Goal: Transaction & Acquisition: Obtain resource

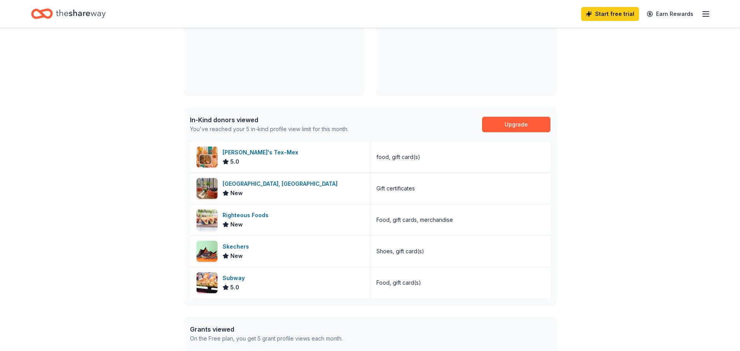
scroll to position [233, 0]
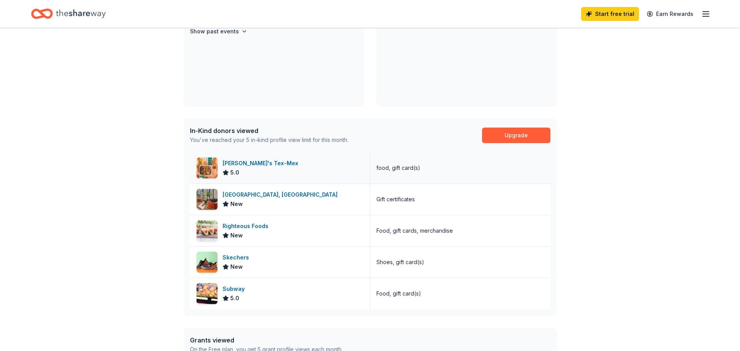
click at [254, 173] on div "5.0" at bounding box center [262, 172] width 79 height 9
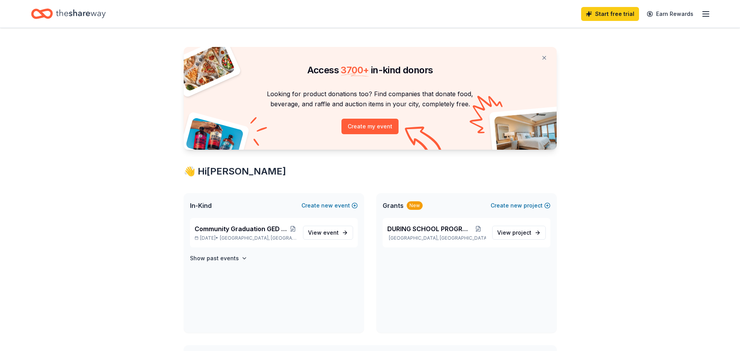
scroll to position [0, 0]
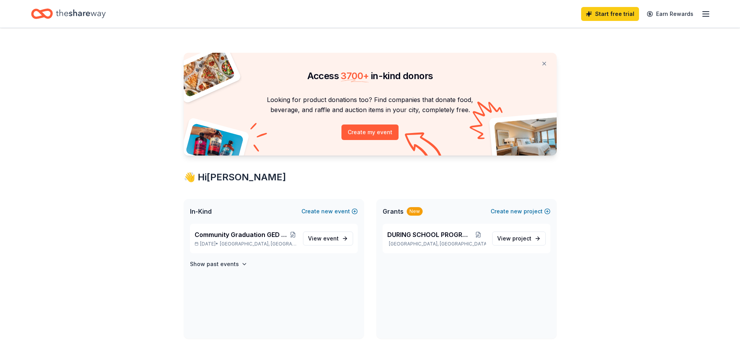
click at [705, 15] on icon "button" at bounding box center [705, 13] width 9 height 9
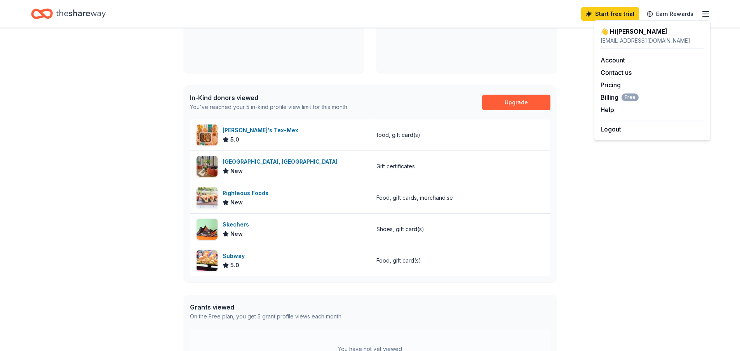
scroll to position [264, 0]
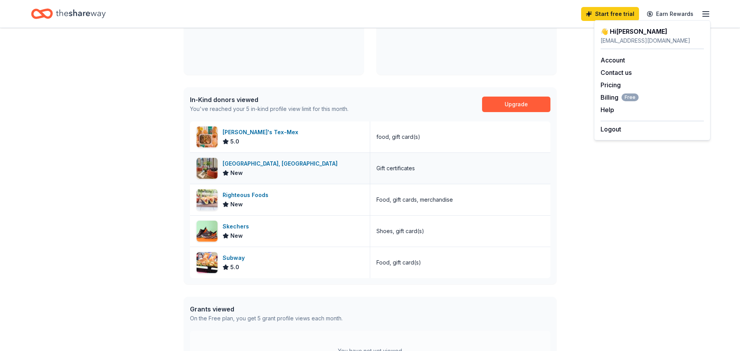
click at [238, 166] on div "[GEOGRAPHIC_DATA], [GEOGRAPHIC_DATA]" at bounding box center [282, 163] width 118 height 9
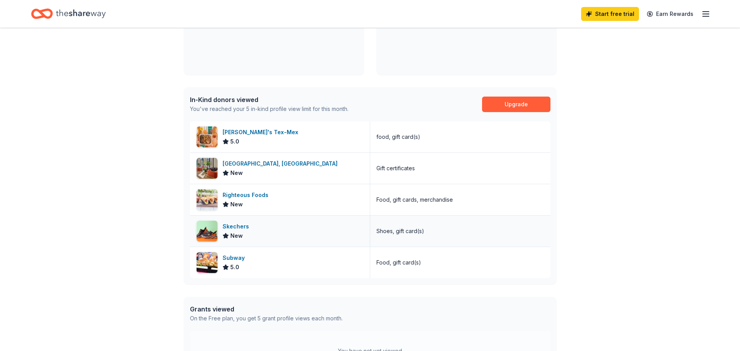
click at [227, 224] on div "Skechers" at bounding box center [238, 226] width 30 height 9
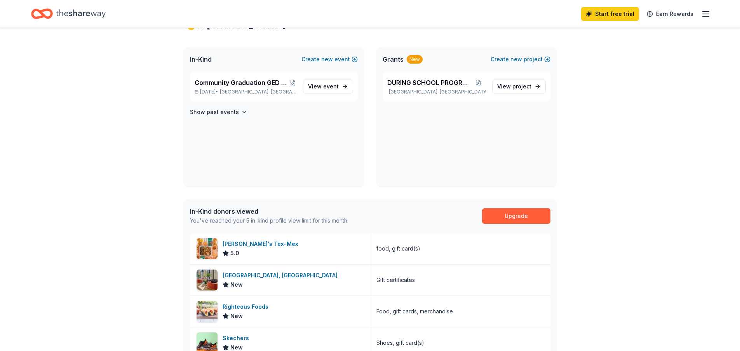
scroll to position [148, 0]
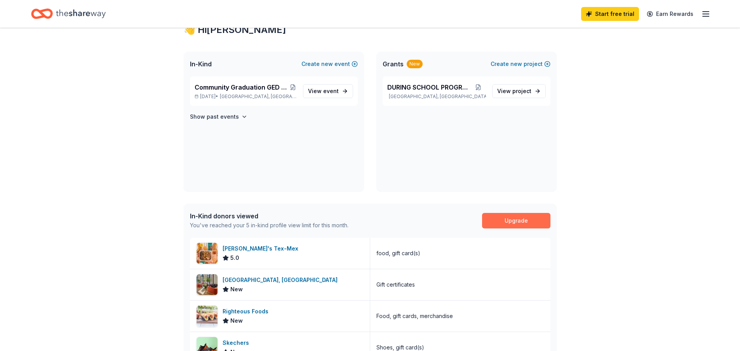
click at [504, 221] on link "Upgrade" at bounding box center [516, 221] width 68 height 16
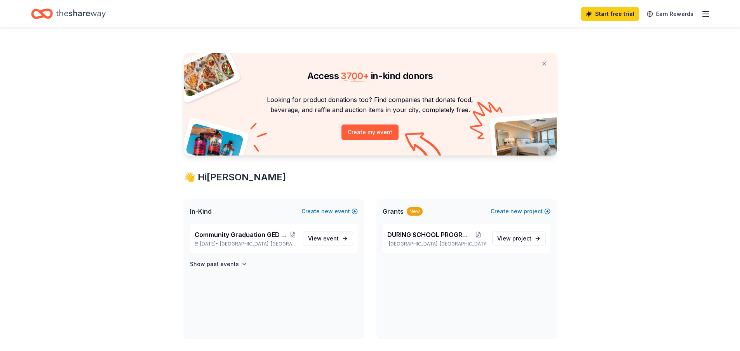
scroll to position [148, 0]
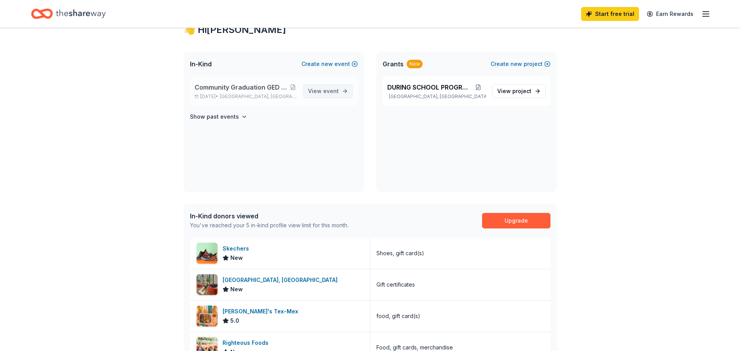
click at [315, 89] on span "View event" at bounding box center [323, 91] width 31 height 9
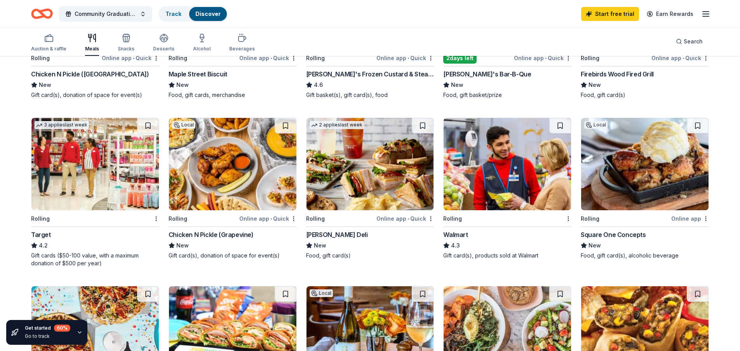
scroll to position [194, 0]
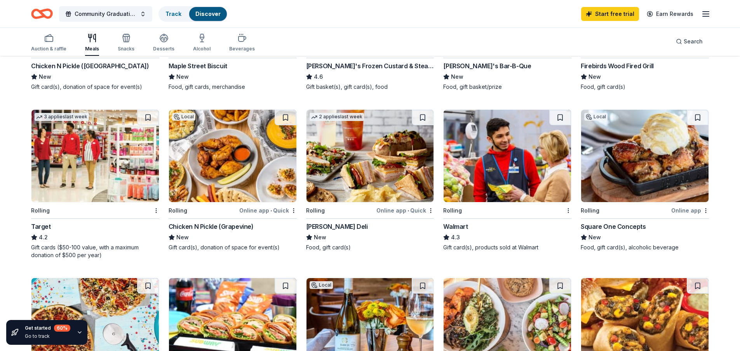
click at [520, 183] on img at bounding box center [507, 156] width 127 height 92
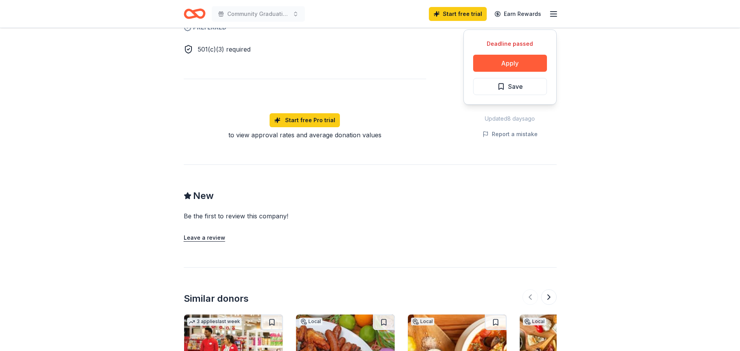
scroll to position [186, 0]
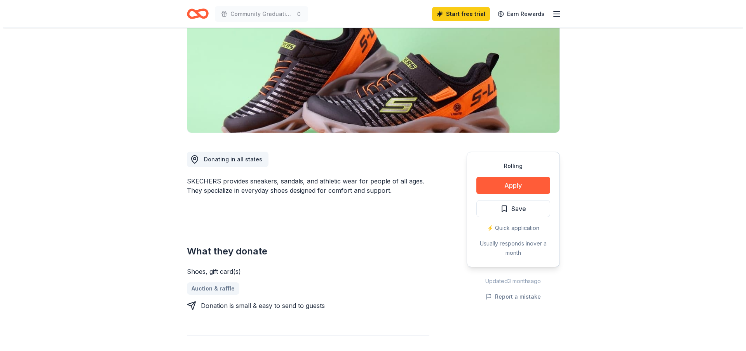
scroll to position [117, 0]
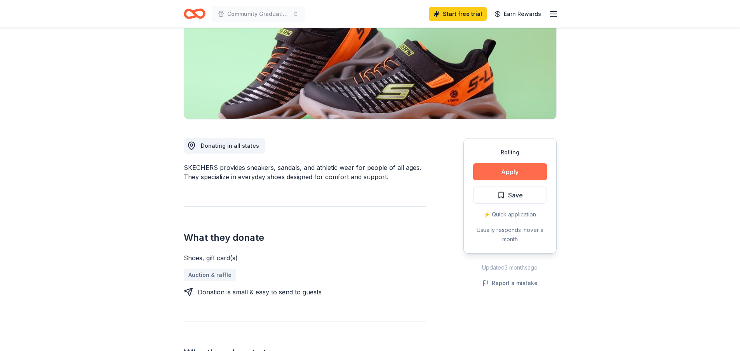
click at [510, 170] on button "Apply" at bounding box center [510, 172] width 74 height 17
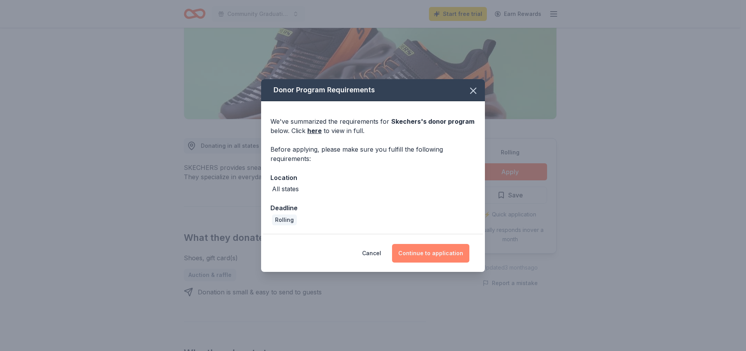
click at [427, 254] on button "Continue to application" at bounding box center [430, 253] width 77 height 19
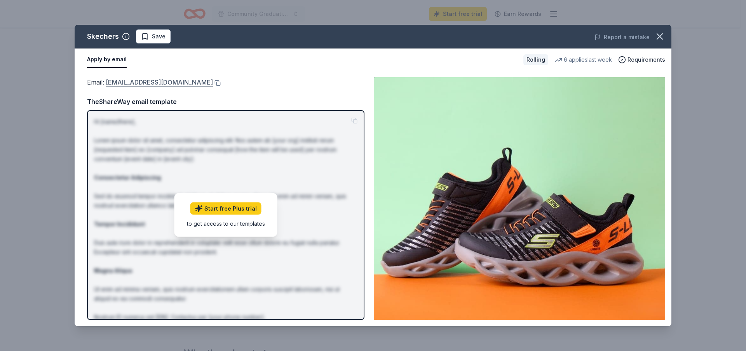
click at [152, 81] on link "foundation@skechers.com" at bounding box center [159, 82] width 107 height 10
click at [114, 57] on button "Apply by email" at bounding box center [107, 60] width 40 height 16
drag, startPoint x: 148, startPoint y: 79, endPoint x: 134, endPoint y: 100, distance: 24.9
click at [134, 100] on div "TheShareWay email template" at bounding box center [225, 102] width 277 height 10
click at [153, 80] on link "foundation@skechers.com" at bounding box center [159, 82] width 107 height 10
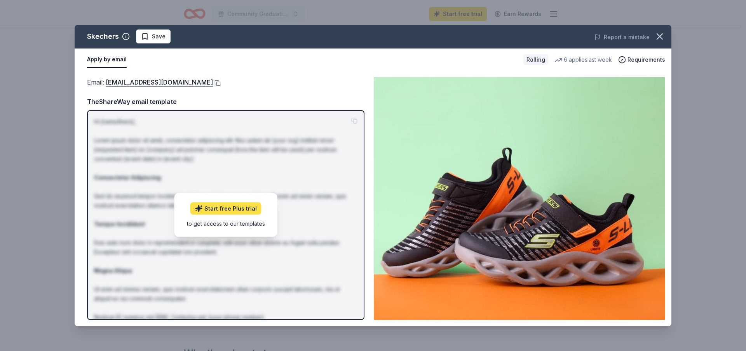
click at [244, 207] on link "Start free Plus trial" at bounding box center [225, 209] width 71 height 12
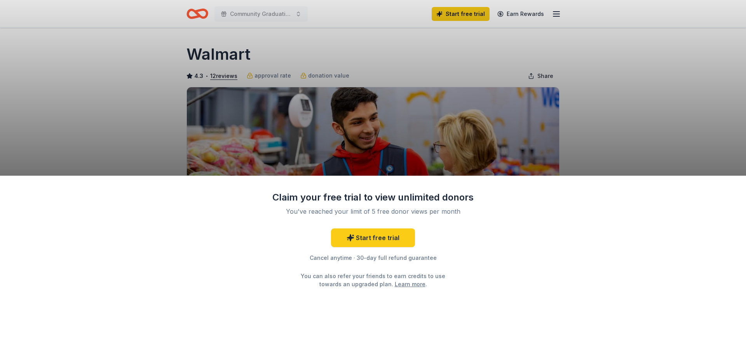
click at [510, 287] on div "Claim your free trial to view unlimited donors You've reached your limit of 5 f…" at bounding box center [373, 264] width 746 height 176
